Goal: Task Accomplishment & Management: Manage account settings

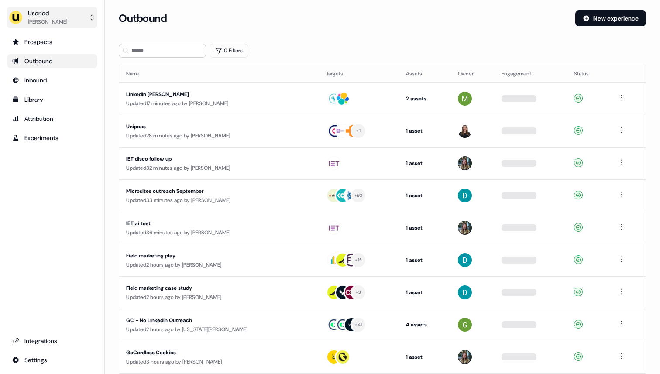
click at [69, 22] on button "Userled [PERSON_NAME]" at bounding box center [52, 17] width 90 height 21
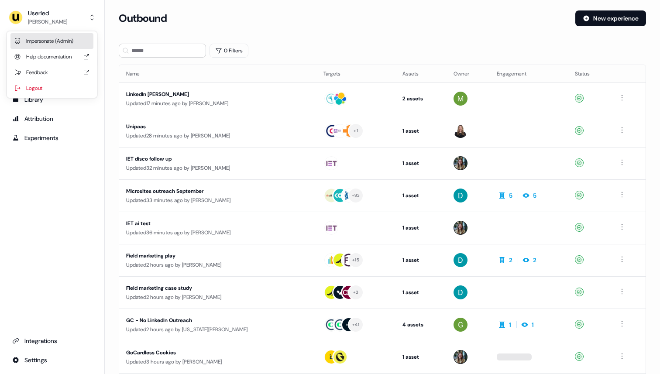
click at [66, 39] on div "Impersonate (Admin)" at bounding box center [51, 41] width 83 height 16
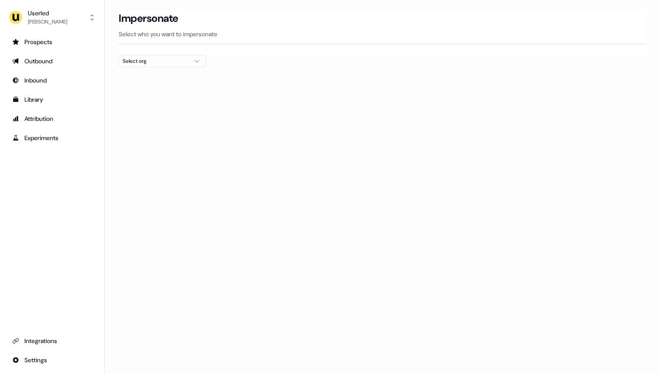
click at [145, 62] on div "Select org" at bounding box center [155, 61] width 65 height 9
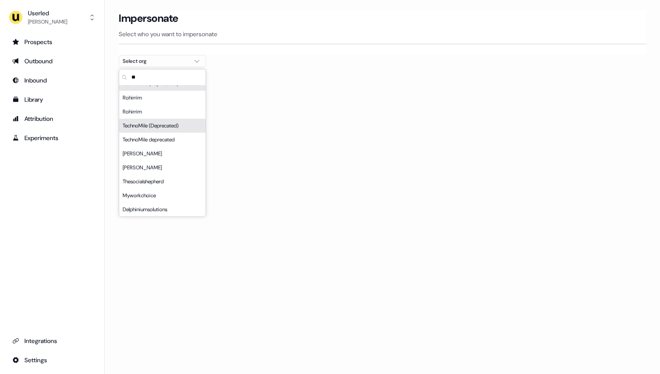
type input "*"
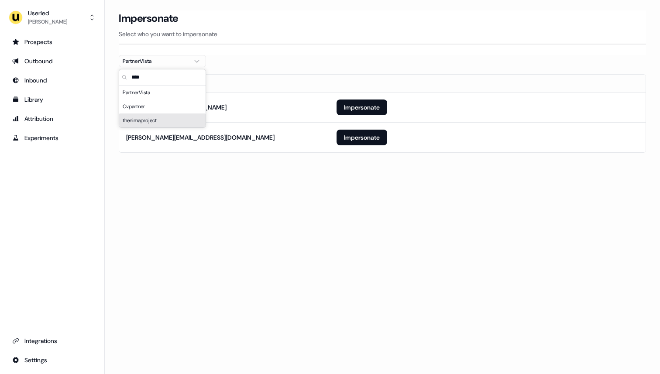
type input "****"
click at [242, 193] on div "Loading... Impersonate Select who you want to impersonate PartnerVista Email [E…" at bounding box center [382, 187] width 555 height 374
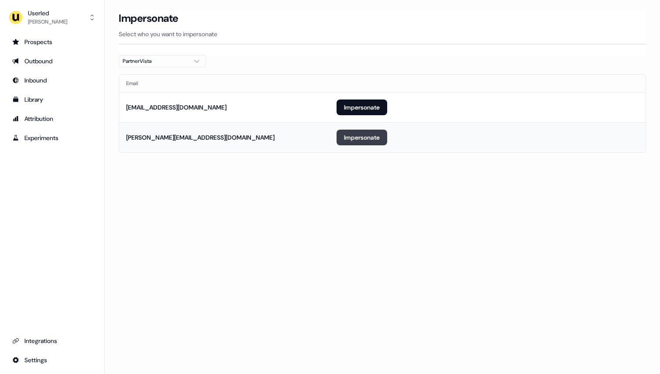
click at [355, 140] on button "Impersonate" at bounding box center [362, 138] width 51 height 16
